Goal: Transaction & Acquisition: Purchase product/service

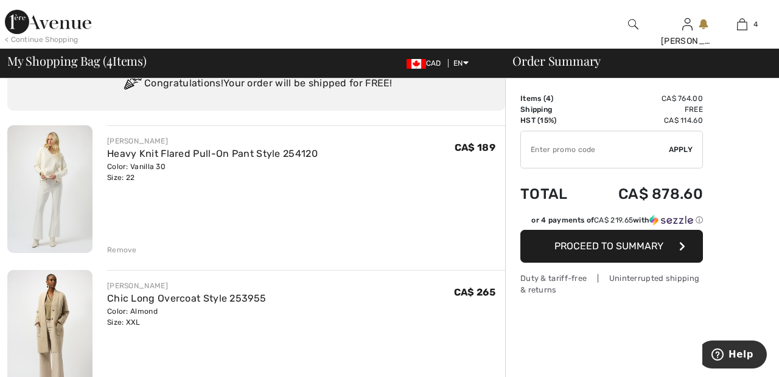
scroll to position [51, 0]
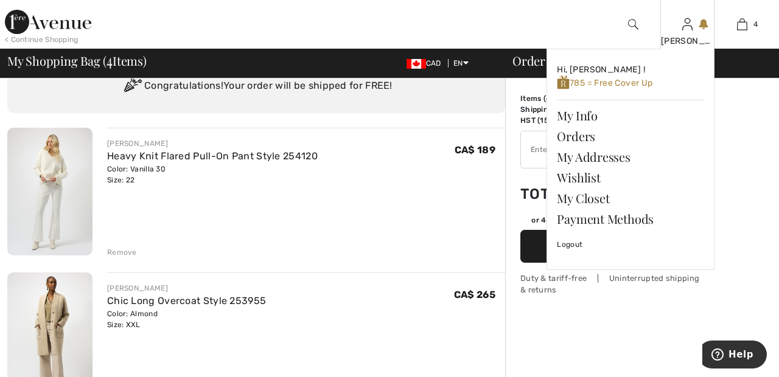
click at [687, 30] on img at bounding box center [687, 24] width 10 height 15
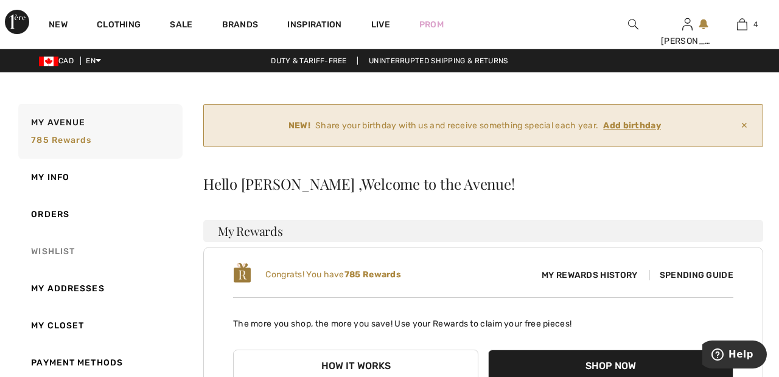
click at [57, 259] on link "Wishlist" at bounding box center [99, 251] width 167 height 37
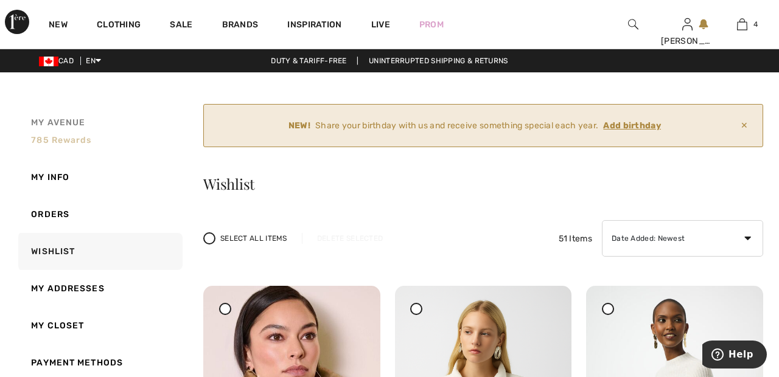
click at [57, 138] on span "785 rewards" at bounding box center [61, 140] width 60 height 10
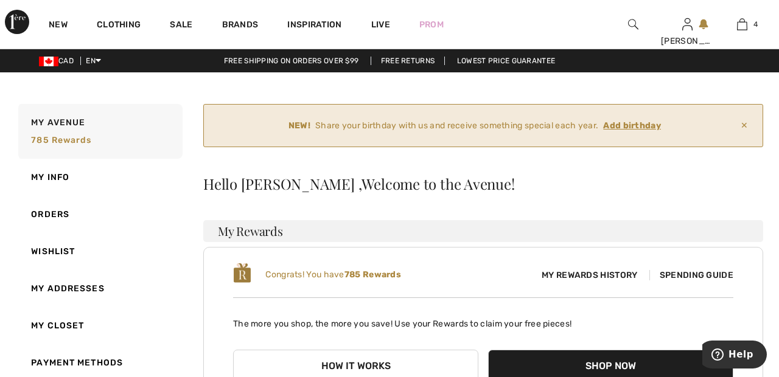
click at [716, 275] on span "Spending Guide" at bounding box center [692, 275] width 84 height 10
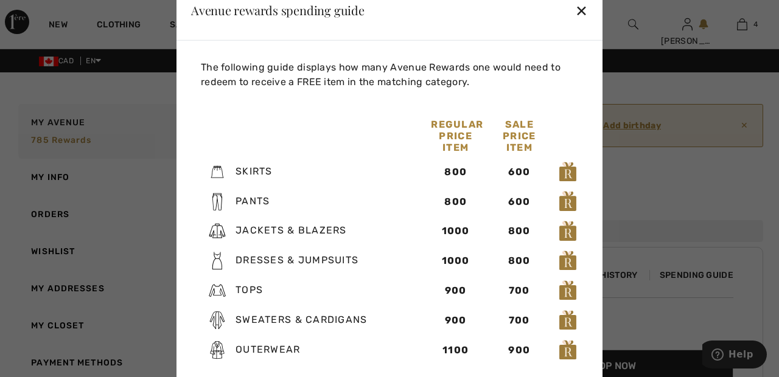
click at [576, 12] on div "✕" at bounding box center [581, 10] width 13 height 26
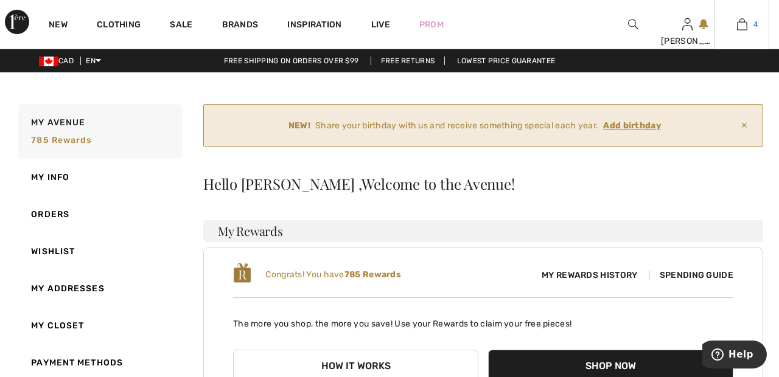
click at [753, 22] on link "4" at bounding box center [742, 24] width 54 height 15
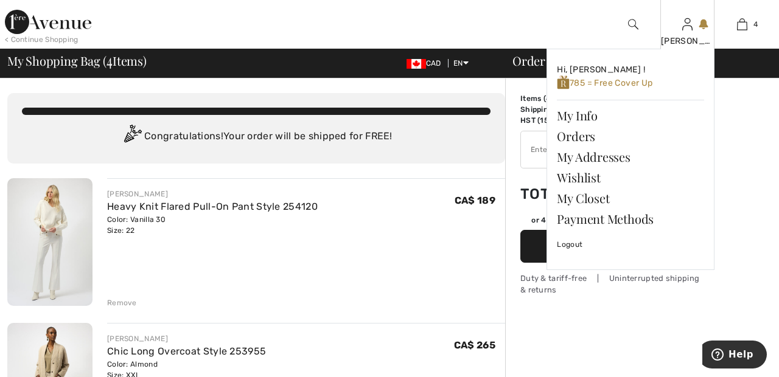
click at [690, 31] on img at bounding box center [687, 24] width 10 height 15
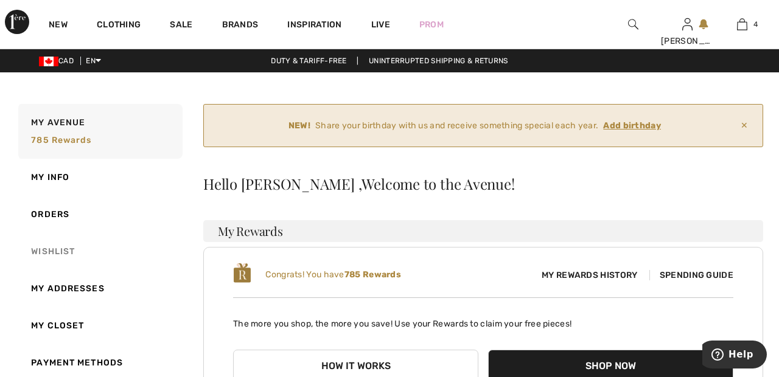
click at [55, 253] on link "Wishlist" at bounding box center [99, 251] width 167 height 37
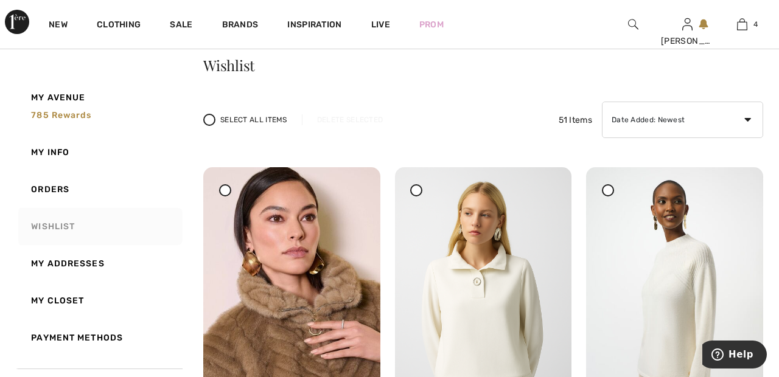
scroll to position [119, 0]
click at [701, 270] on img at bounding box center [674, 299] width 177 height 265
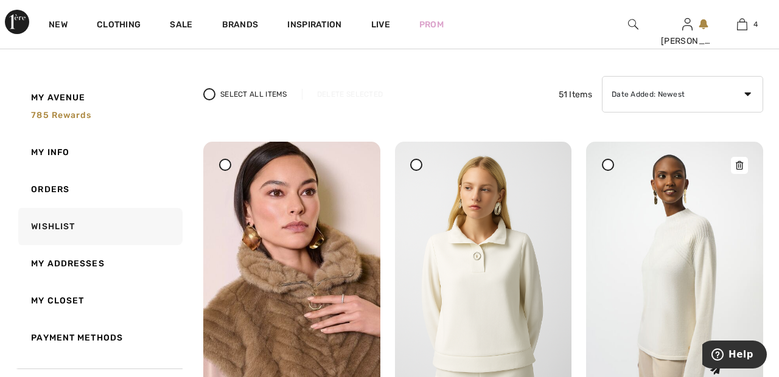
scroll to position [177, 0]
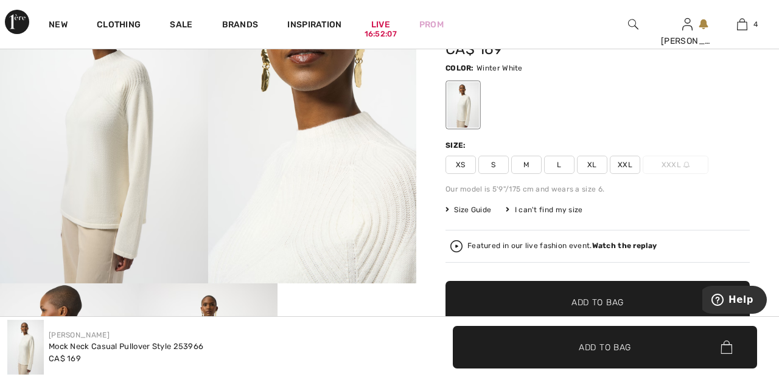
scroll to position [103, 0]
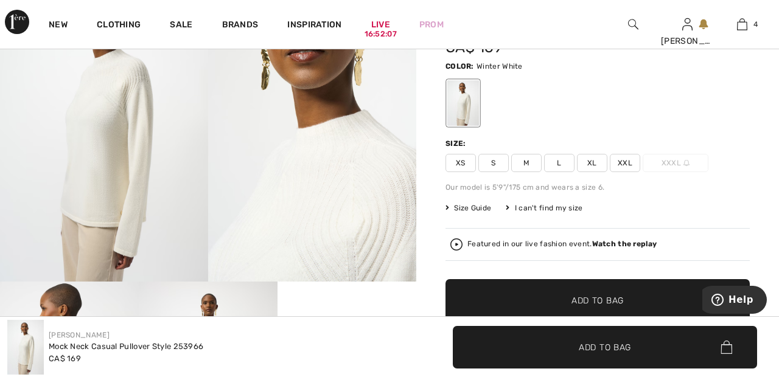
click at [638, 164] on span "XXL" at bounding box center [625, 163] width 30 height 18
click at [646, 301] on span "✔ Added to Bag Add to Bag" at bounding box center [598, 300] width 304 height 43
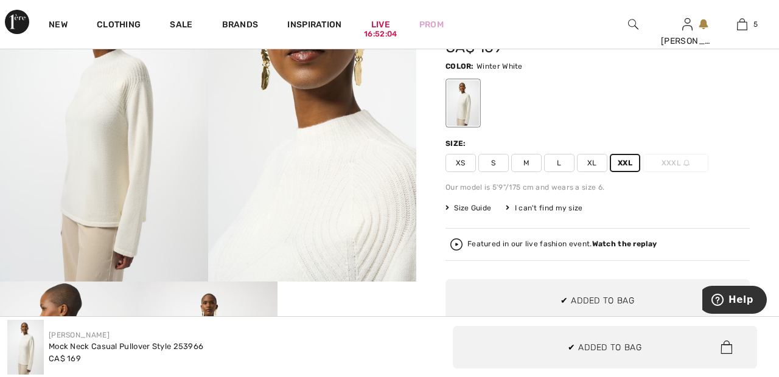
scroll to position [0, 0]
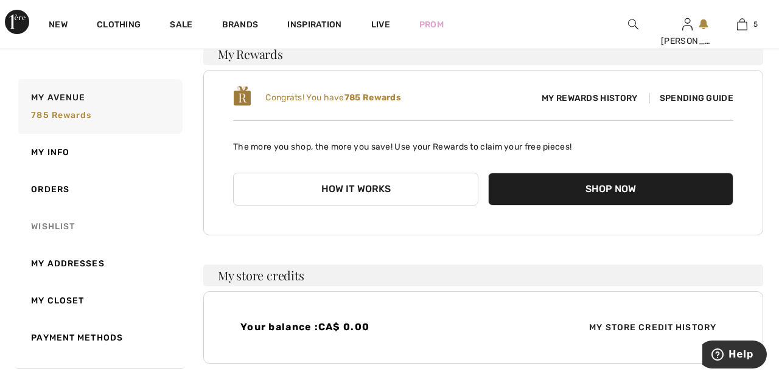
click at [69, 228] on link "Wishlist" at bounding box center [99, 226] width 167 height 37
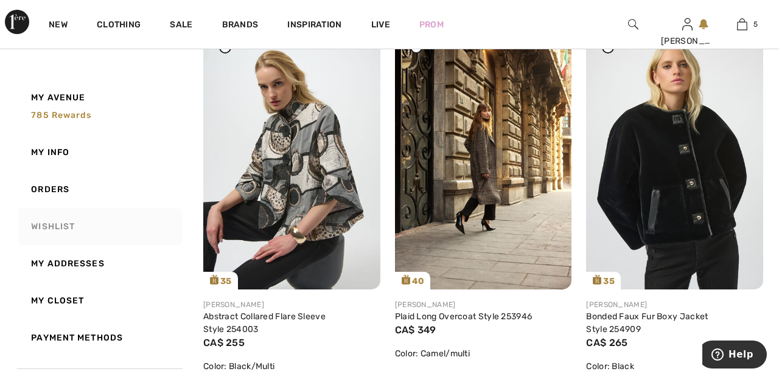
scroll to position [2170, 0]
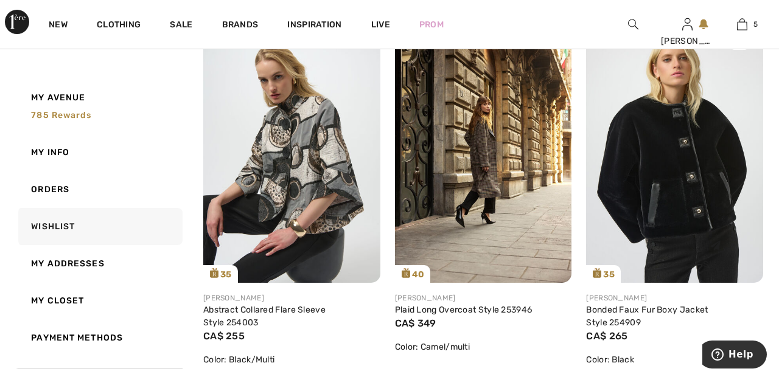
click at [653, 151] on img at bounding box center [674, 150] width 177 height 265
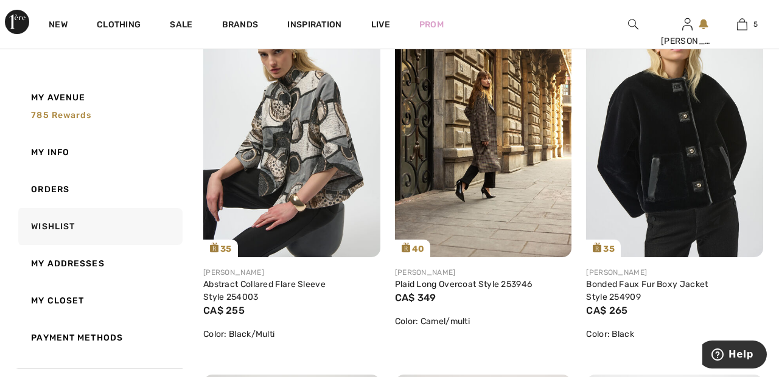
scroll to position [2228, 0]
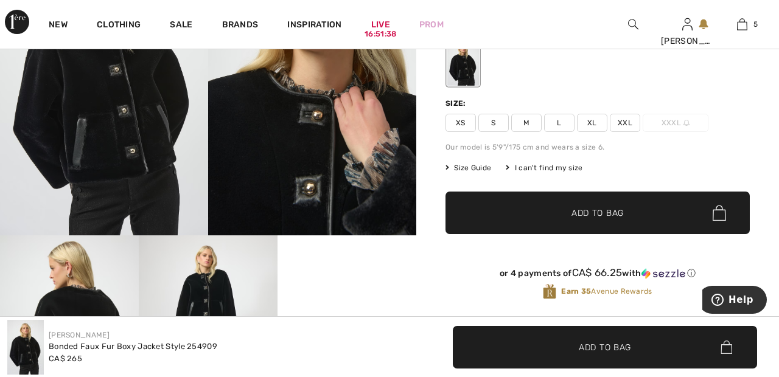
click at [635, 119] on span "XXL" at bounding box center [625, 123] width 30 height 18
click at [632, 211] on span "✔ Added to Bag Add to Bag" at bounding box center [598, 213] width 304 height 43
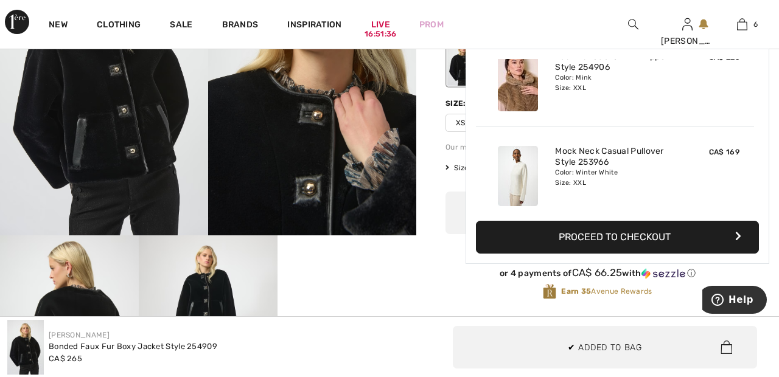
scroll to position [418, 0]
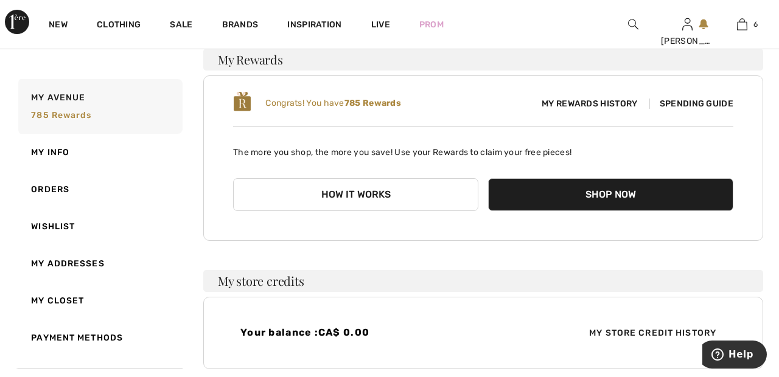
scroll to position [173, 0]
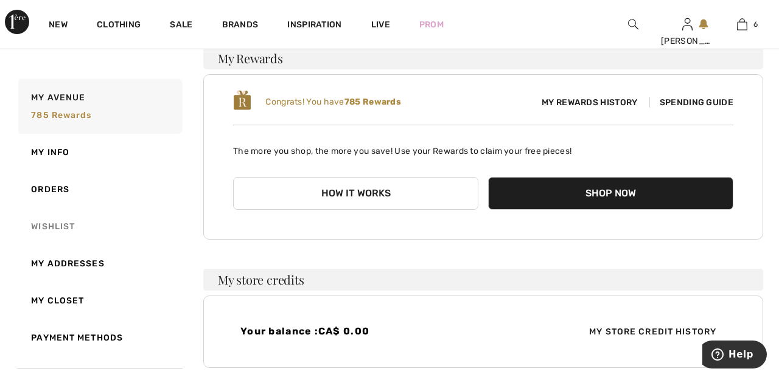
click at [74, 225] on link "Wishlist" at bounding box center [99, 226] width 167 height 37
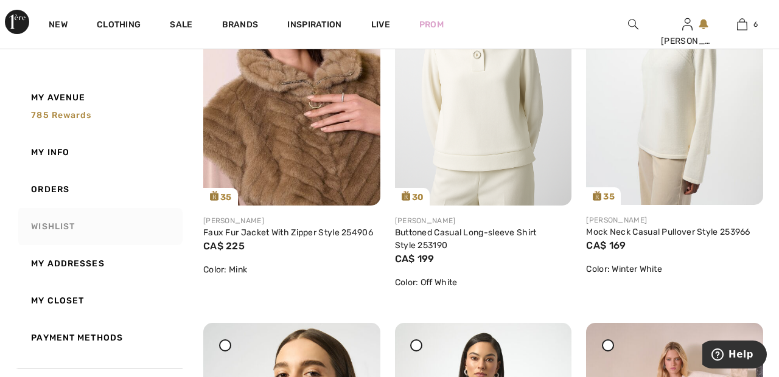
scroll to position [0, 0]
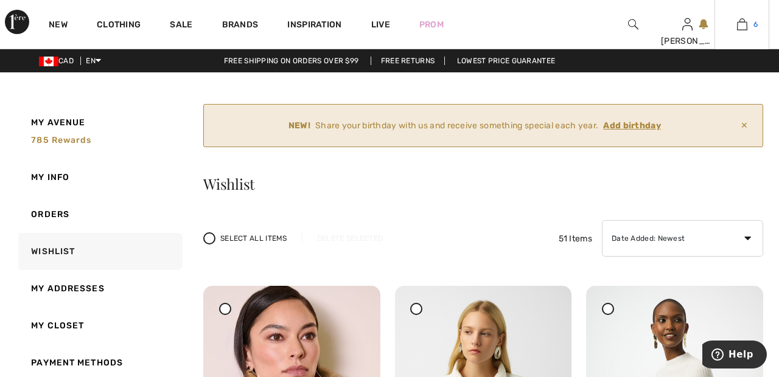
click at [751, 26] on link "6" at bounding box center [742, 24] width 54 height 15
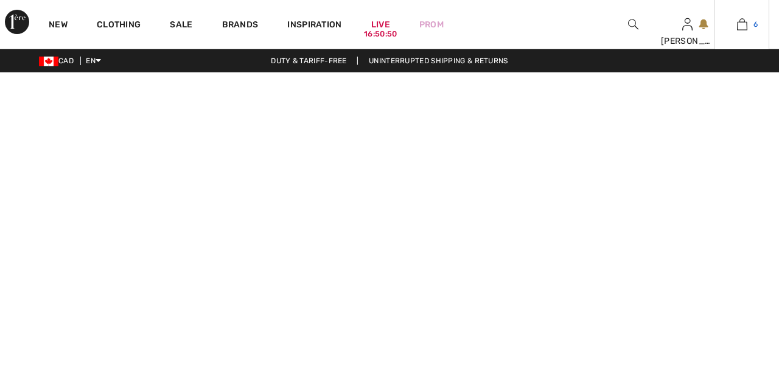
click at [746, 29] on img at bounding box center [742, 24] width 10 height 15
